Goal: Task Accomplishment & Management: Use online tool/utility

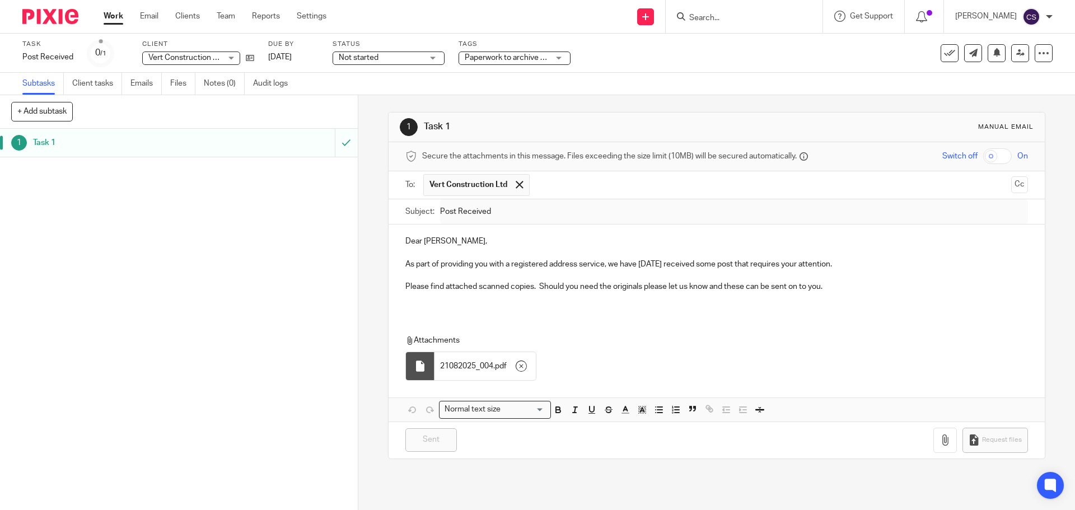
click at [716, 19] on input "Search" at bounding box center [738, 18] width 101 height 10
click at [251, 55] on icon at bounding box center [250, 58] width 8 height 8
click at [723, 15] on input "Search" at bounding box center [738, 18] width 101 height 10
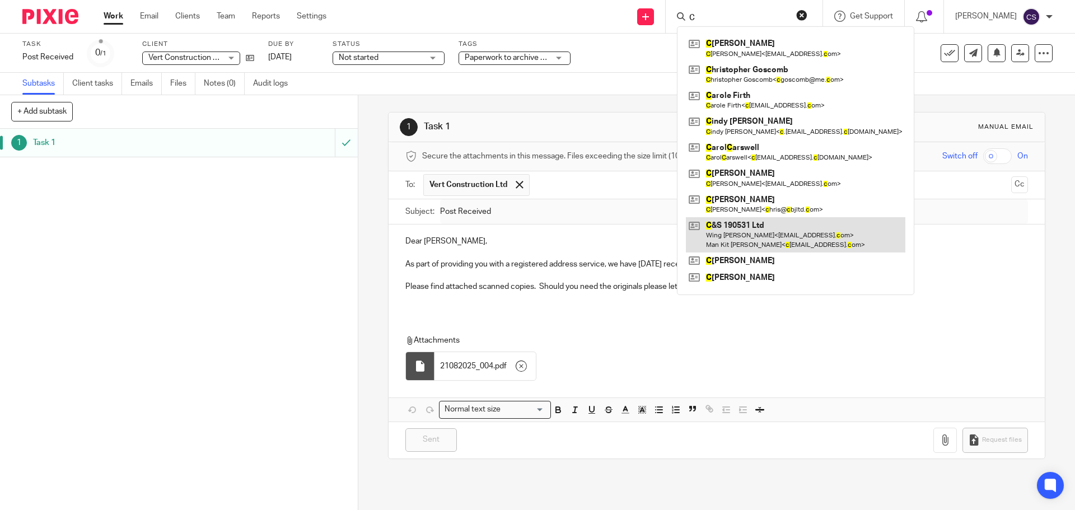
type input "C"
click at [742, 222] on link at bounding box center [796, 234] width 220 height 35
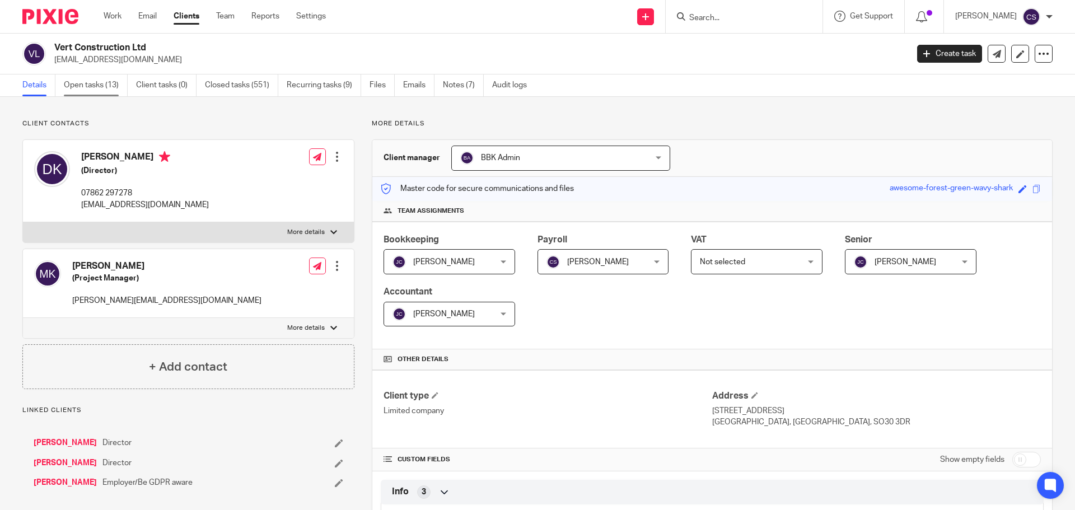
click at [90, 83] on link "Open tasks (13)" at bounding box center [96, 85] width 64 height 22
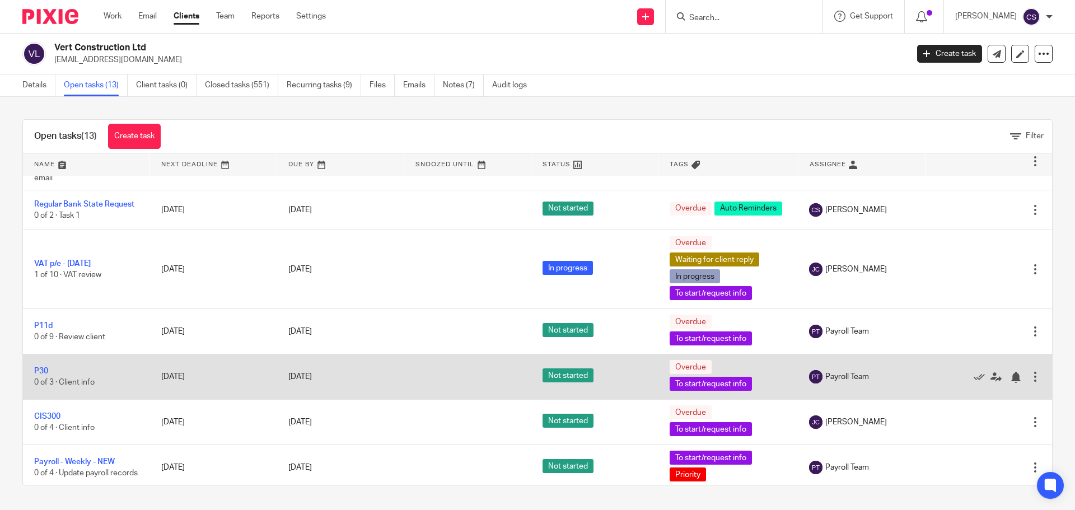
scroll to position [280, 0]
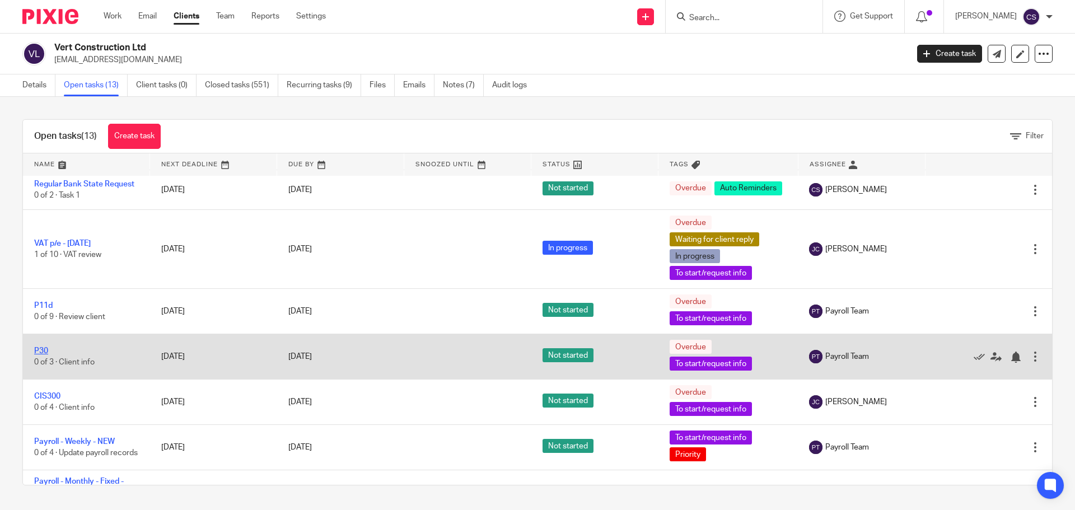
click at [44, 355] on link "P30" at bounding box center [41, 351] width 14 height 8
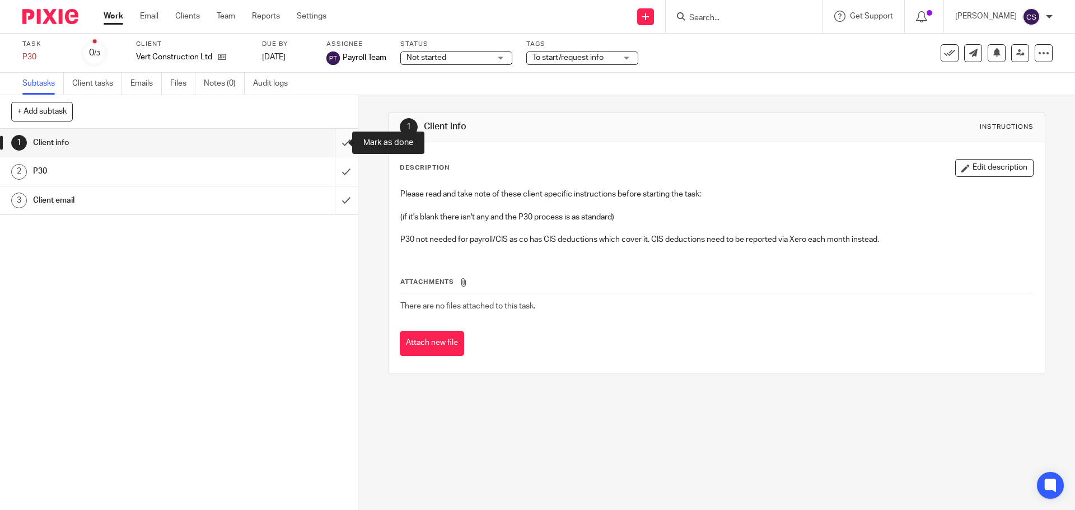
click at [332, 144] on input "submit" at bounding box center [179, 143] width 358 height 28
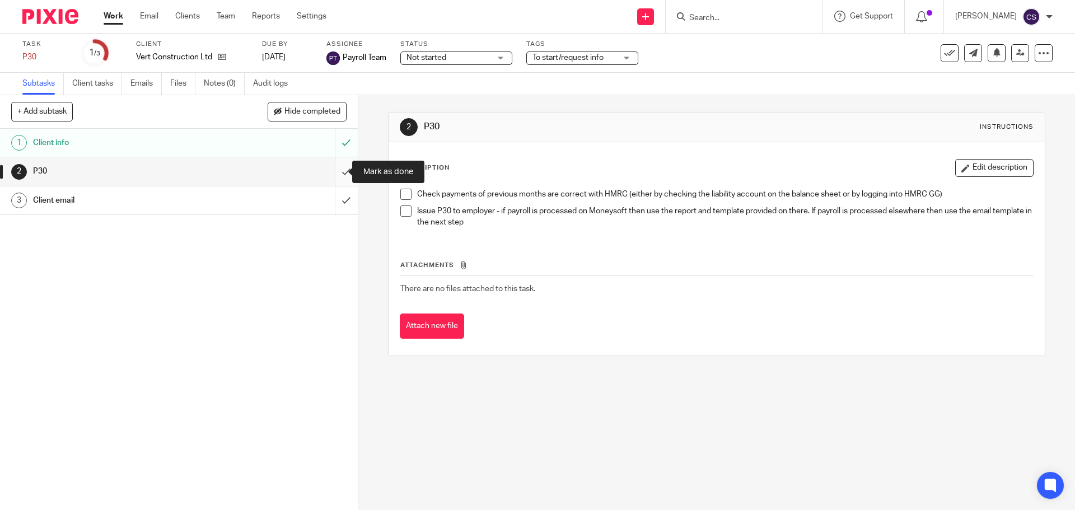
click at [334, 172] on input "submit" at bounding box center [179, 171] width 358 height 28
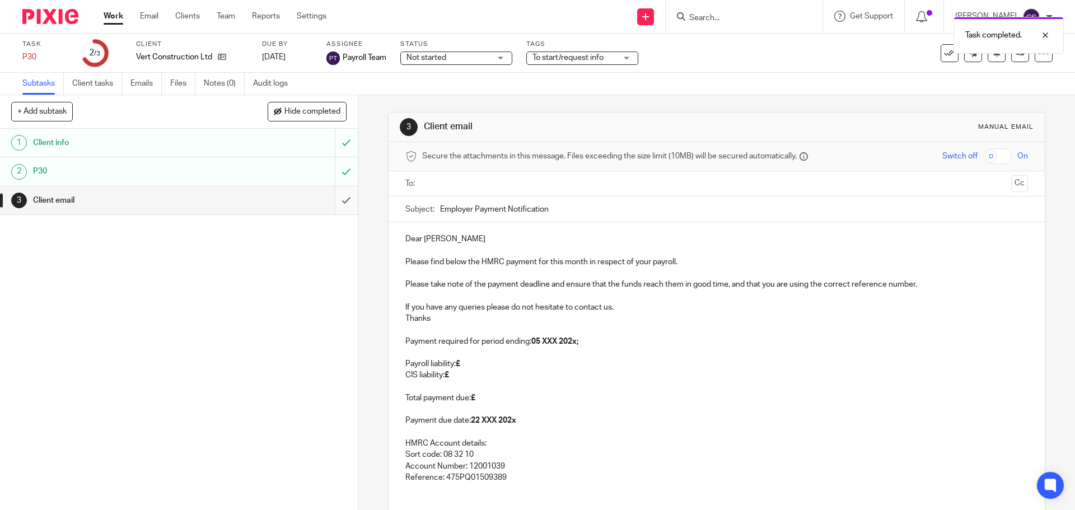
click at [332, 201] on input "submit" at bounding box center [179, 201] width 358 height 28
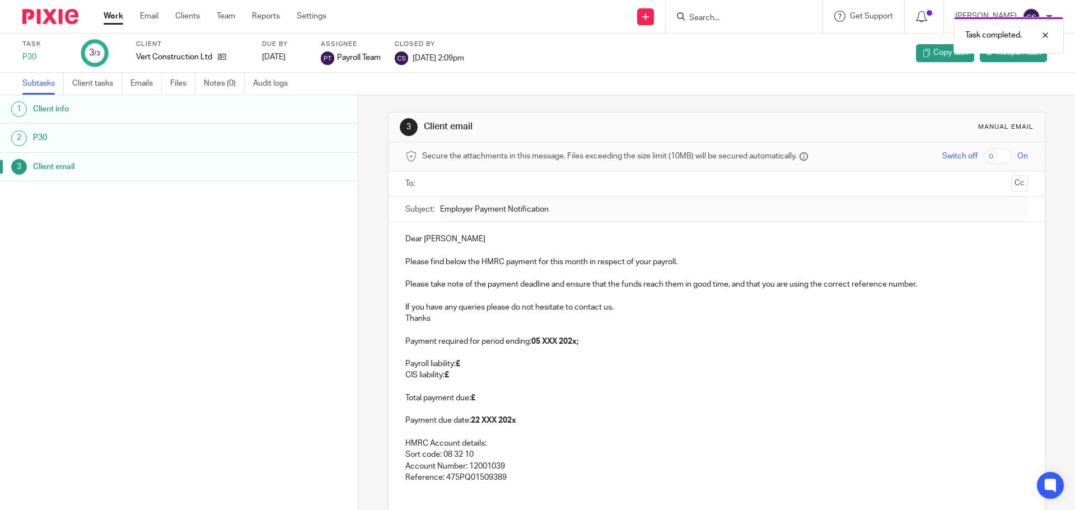
click at [712, 18] on div "Task completed." at bounding box center [801, 32] width 526 height 43
click at [717, 16] on div "Task completed." at bounding box center [801, 32] width 526 height 43
click at [703, 21] on div "Task completed." at bounding box center [801, 32] width 526 height 43
click at [697, 17] on div "Task completed." at bounding box center [801, 32] width 526 height 43
click at [694, 13] on div "Task completed." at bounding box center [801, 32] width 526 height 43
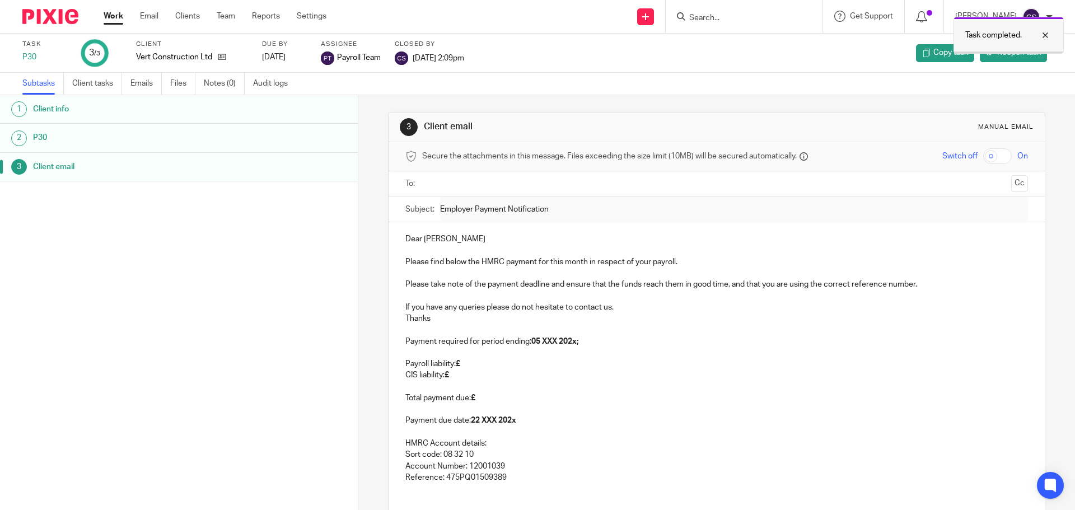
drag, startPoint x: 1046, startPoint y: 32, endPoint x: 980, endPoint y: 29, distance: 66.7
click at [1044, 32] on div at bounding box center [1037, 35] width 30 height 13
click at [725, 18] on input "Search" at bounding box center [738, 18] width 101 height 10
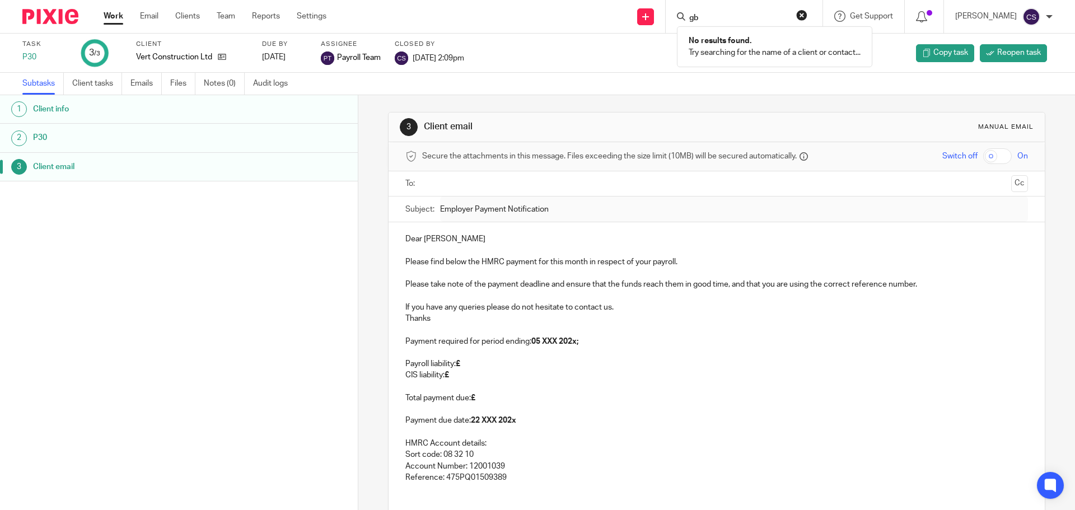
type input "g"
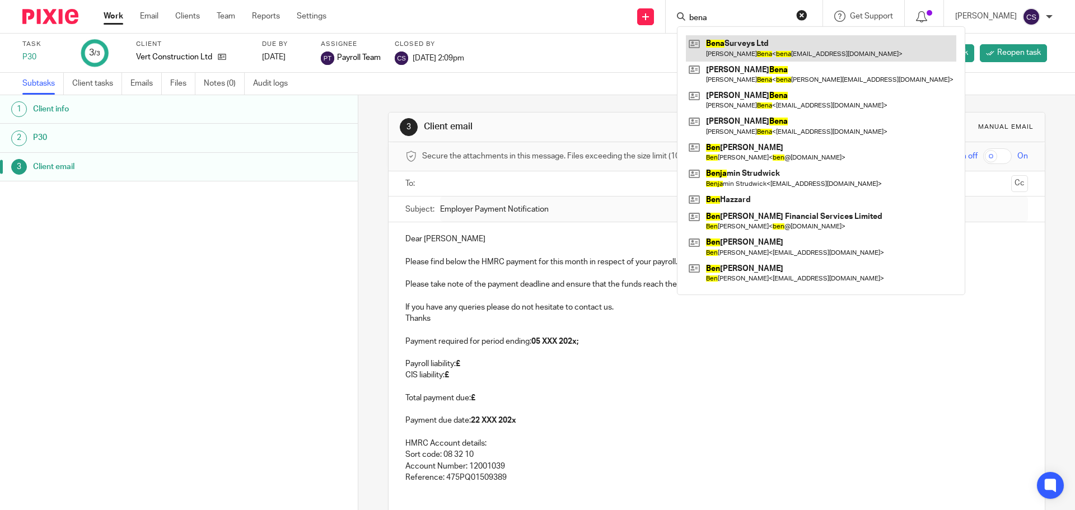
type input "bena"
click at [745, 45] on link at bounding box center [821, 48] width 271 height 26
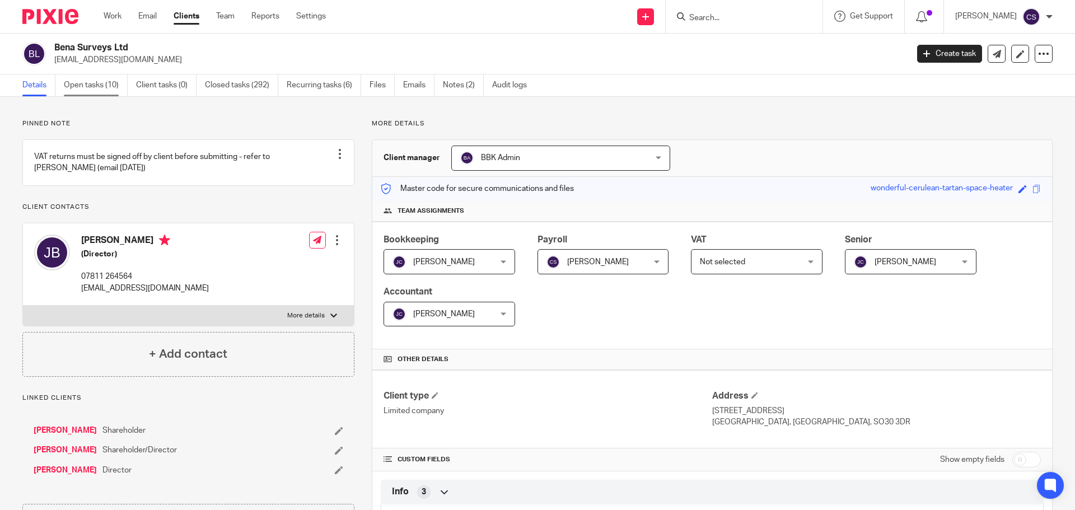
click at [85, 85] on link "Open tasks (10)" at bounding box center [96, 85] width 64 height 22
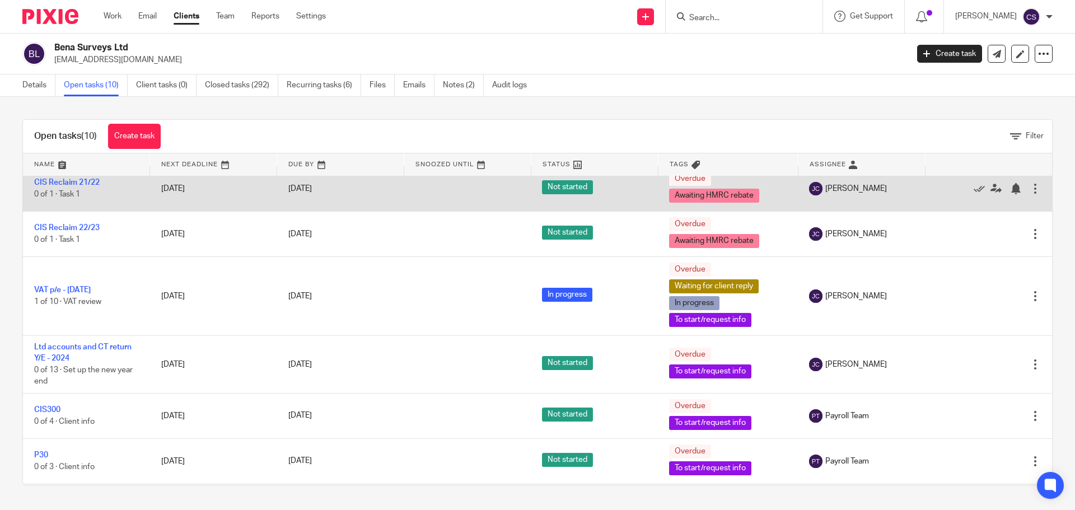
scroll to position [168, 0]
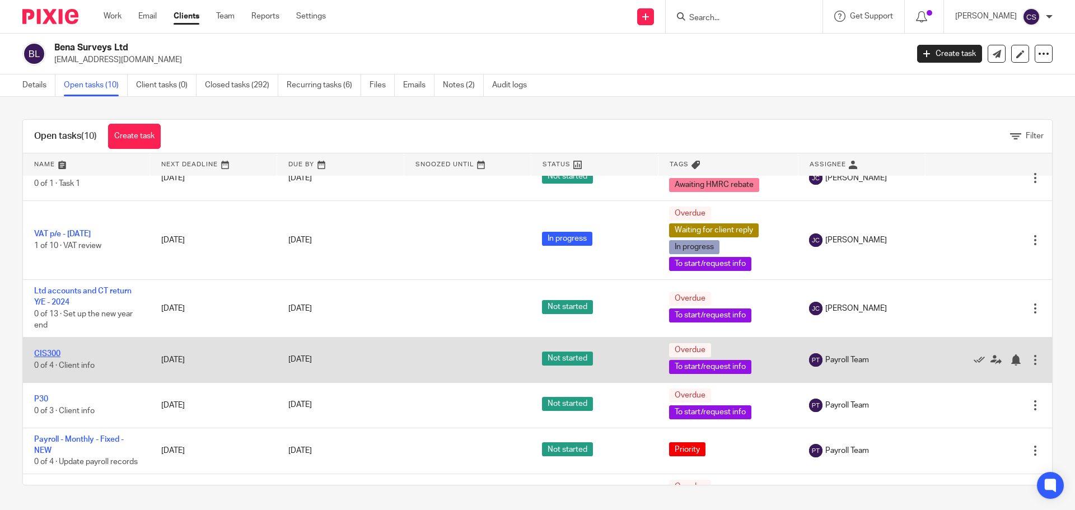
click at [46, 351] on link "CIS300" at bounding box center [47, 354] width 26 height 8
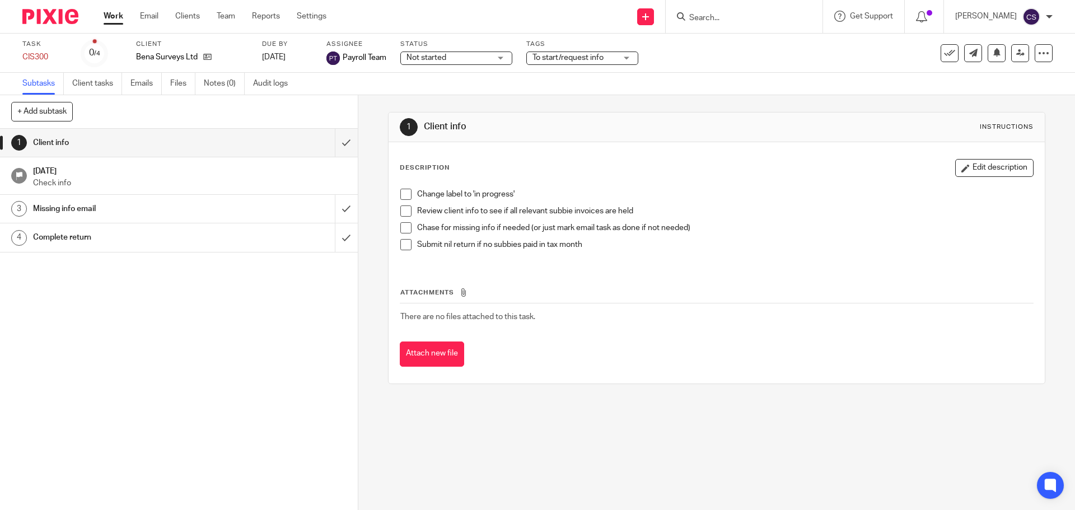
click at [466, 57] on span "Not started" at bounding box center [449, 58] width 84 height 12
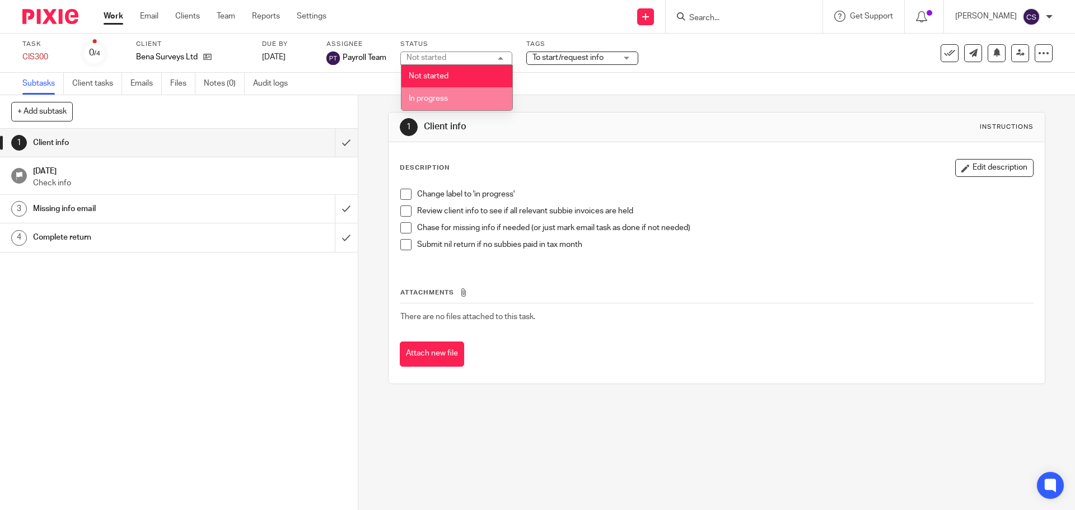
click at [440, 99] on span "In progress" at bounding box center [428, 99] width 39 height 8
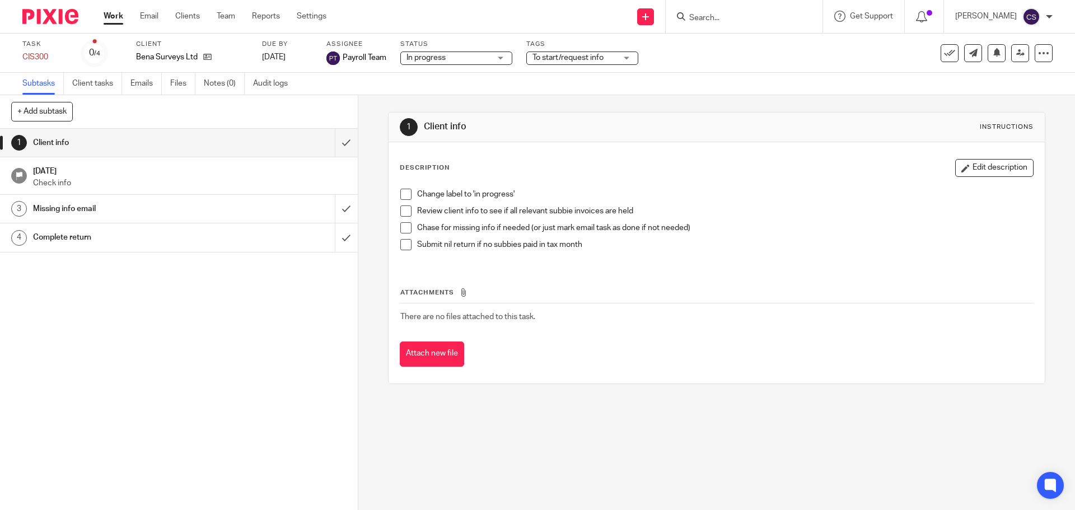
click at [402, 197] on span at bounding box center [405, 194] width 11 height 11
click at [400, 212] on span at bounding box center [405, 211] width 11 height 11
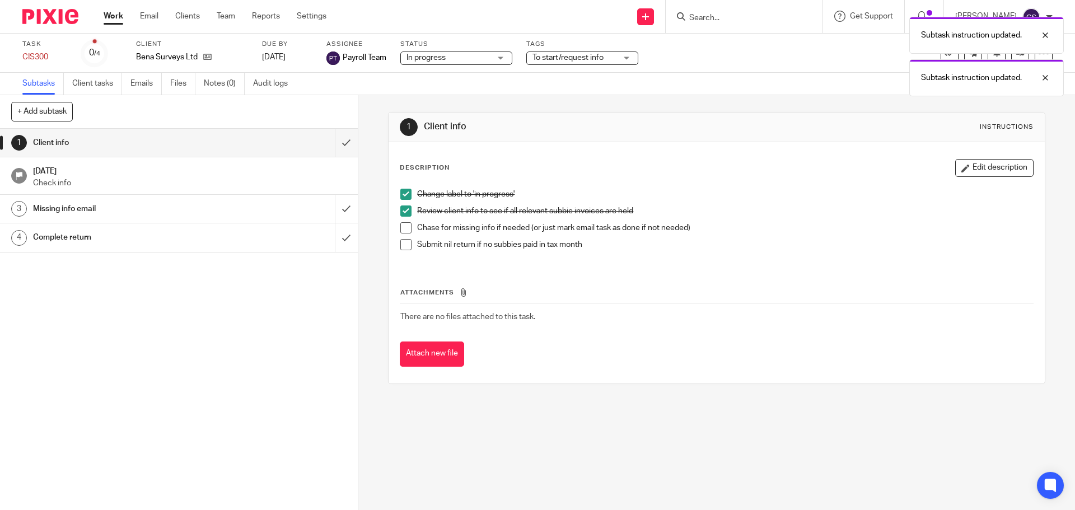
click at [403, 244] on span at bounding box center [405, 244] width 11 height 11
click at [334, 141] on input "submit" at bounding box center [179, 143] width 358 height 28
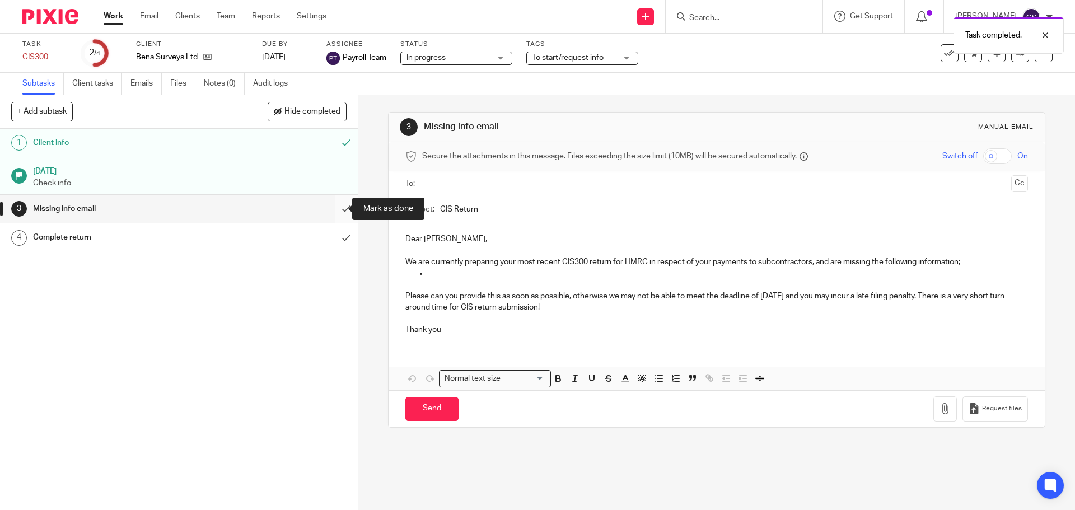
click at [333, 208] on input "submit" at bounding box center [179, 209] width 358 height 28
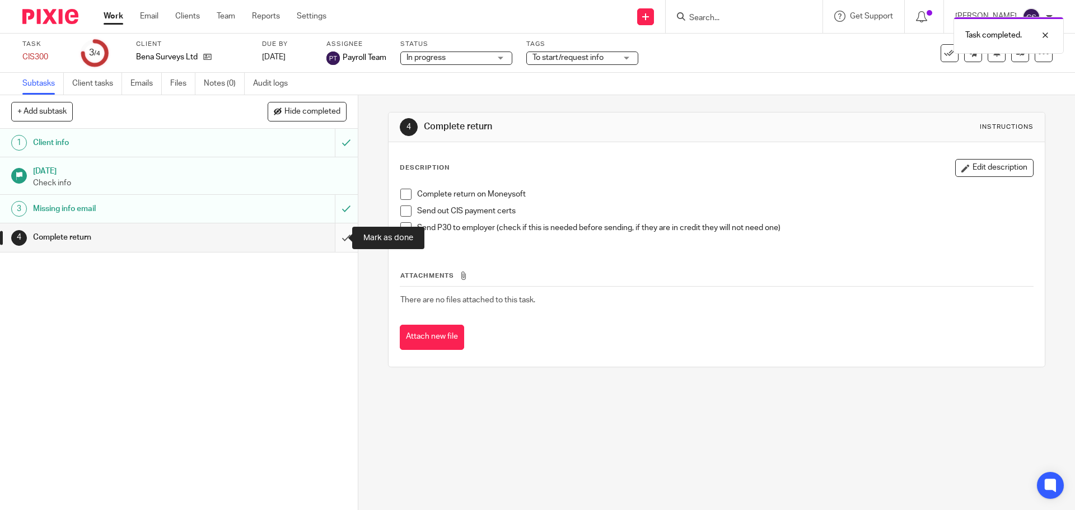
click at [334, 237] on input "submit" at bounding box center [179, 237] width 358 height 28
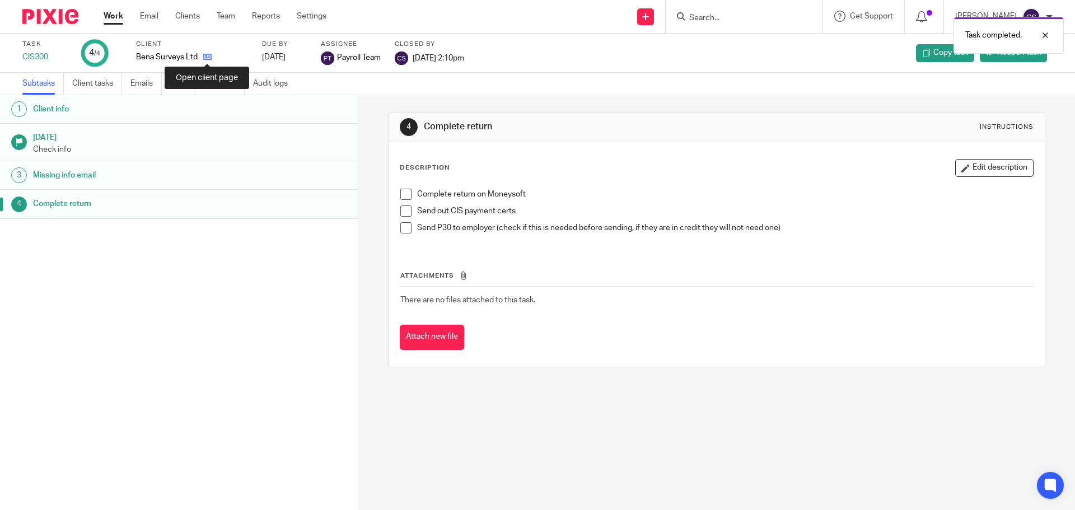
click at [205, 55] on icon at bounding box center [207, 57] width 8 height 8
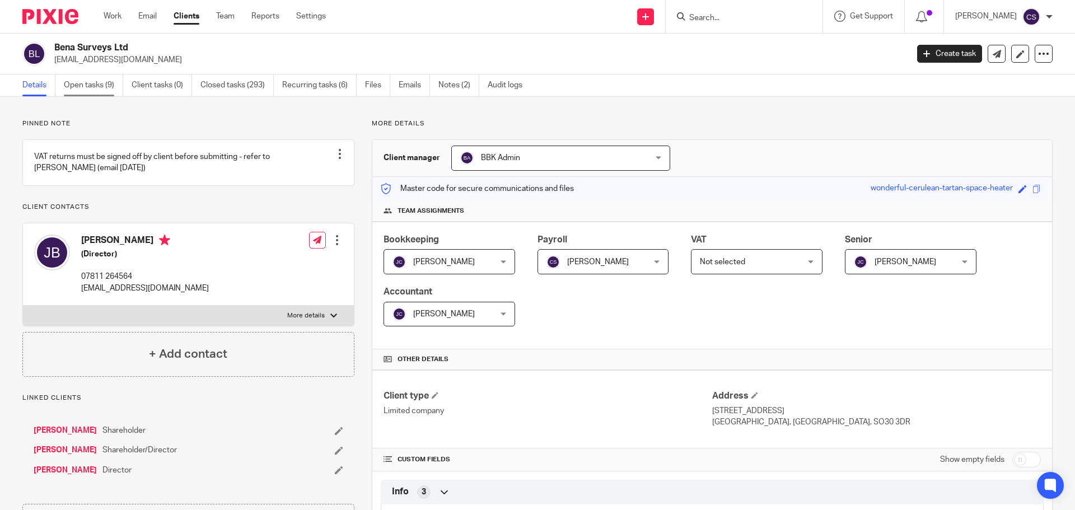
click at [97, 87] on link "Open tasks (9)" at bounding box center [93, 85] width 59 height 22
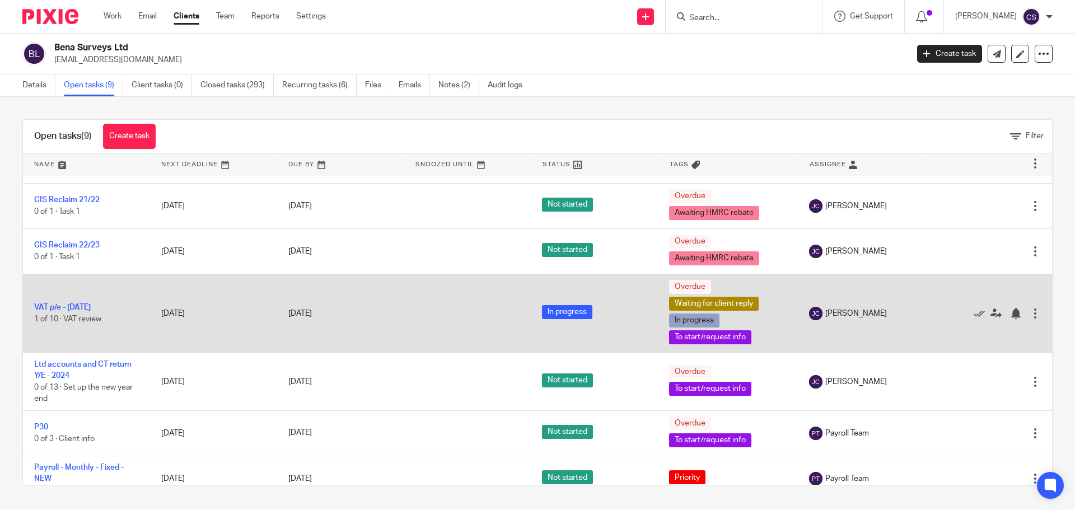
scroll to position [112, 0]
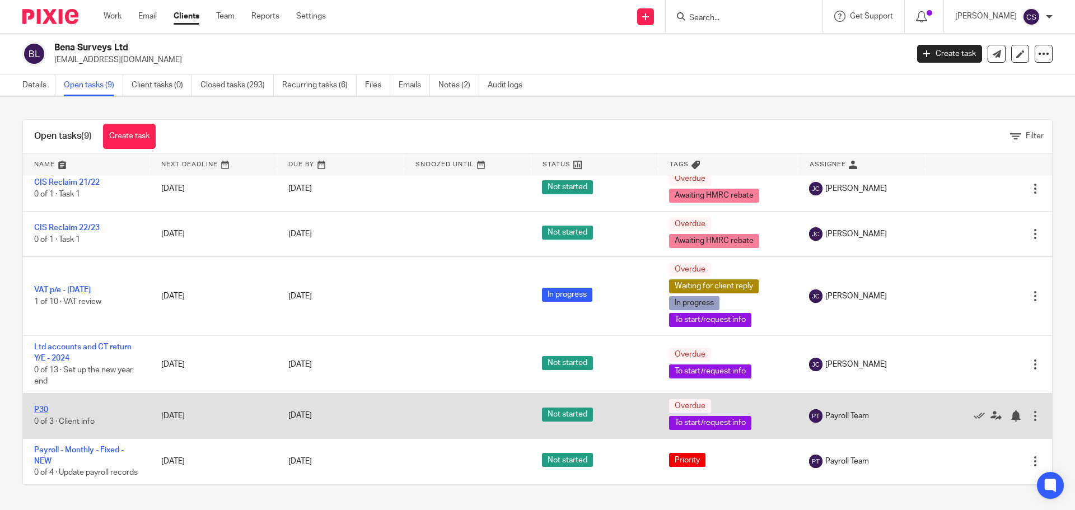
click at [45, 407] on link "P30" at bounding box center [41, 410] width 14 height 8
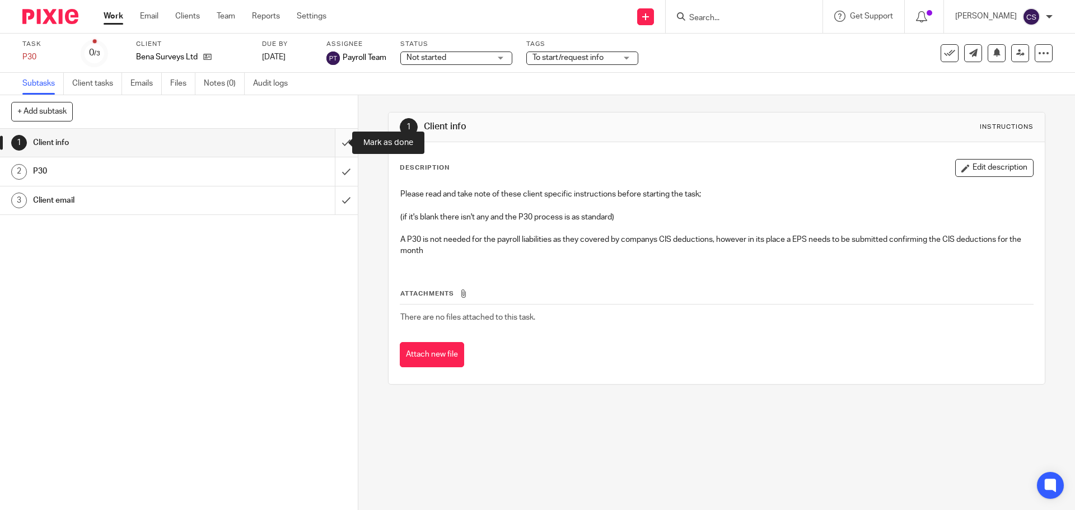
click at [334, 141] on input "submit" at bounding box center [179, 143] width 358 height 28
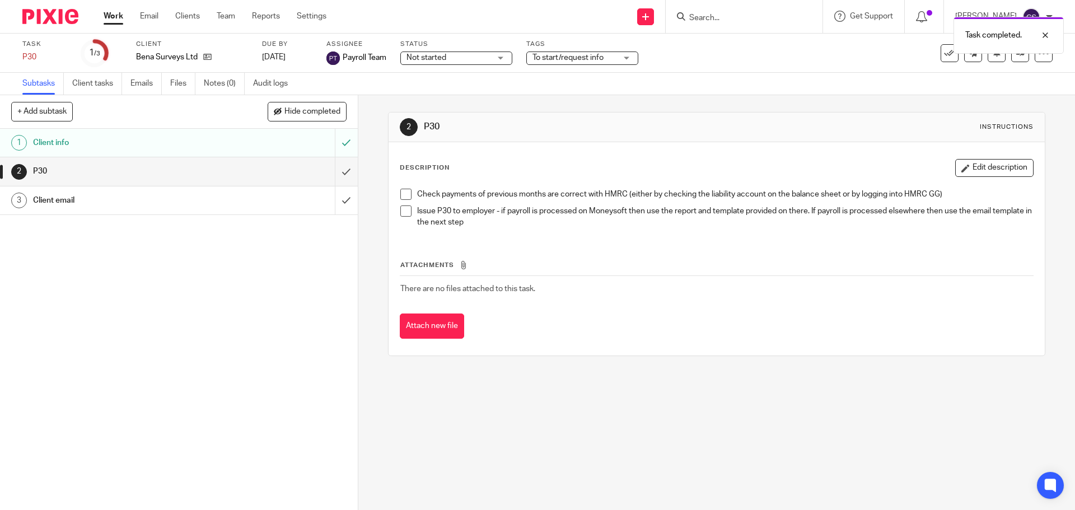
click at [334, 172] on input "submit" at bounding box center [179, 171] width 358 height 28
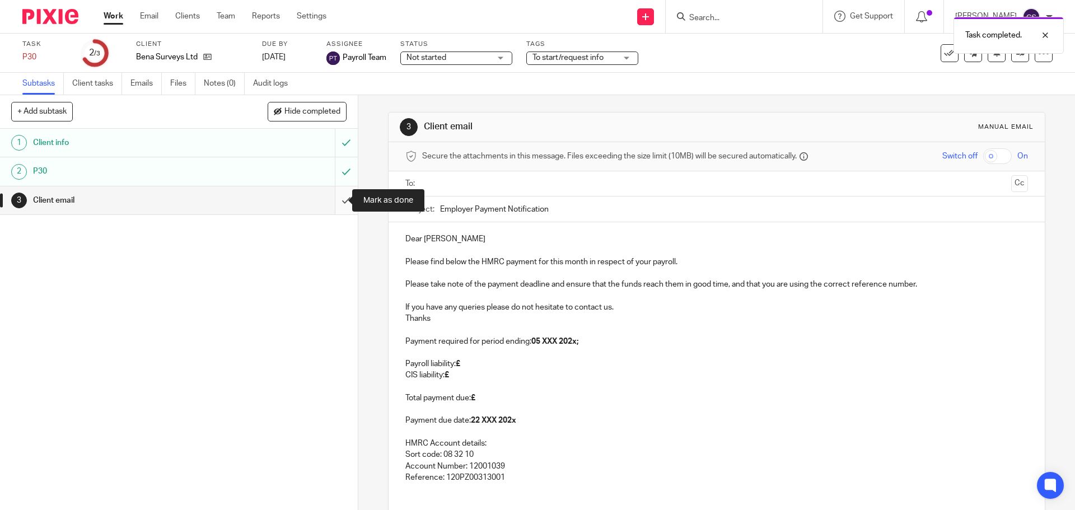
click at [334, 199] on input "submit" at bounding box center [179, 201] width 358 height 28
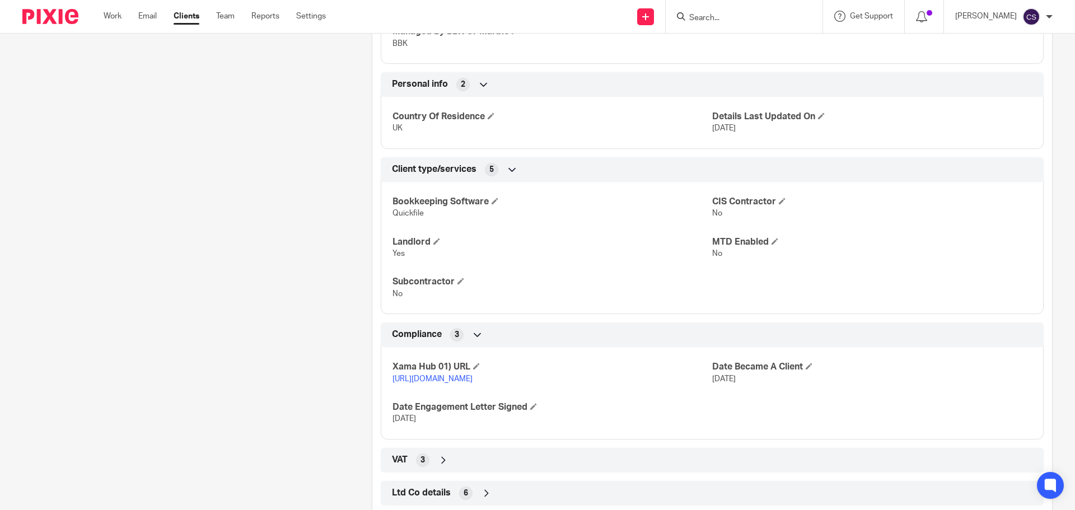
scroll to position [582, 0]
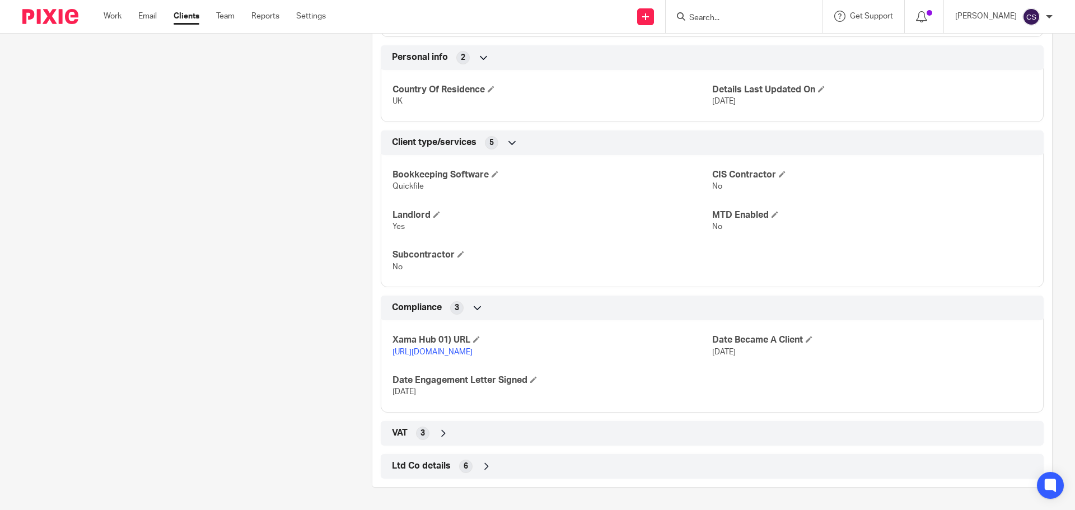
click at [473, 348] on link "https://platform.xamatech.com/portal/crm/clients/8099b050-fdd2-11ef-9b61-1dab77…" at bounding box center [433, 352] width 80 height 8
